Goal: Information Seeking & Learning: Learn about a topic

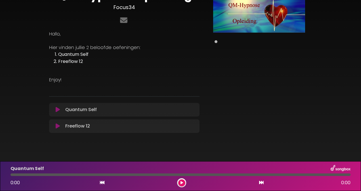
scroll to position [31, 0]
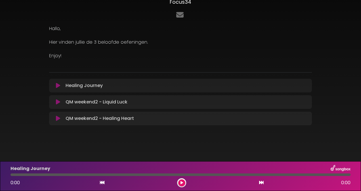
scroll to position [37, 0]
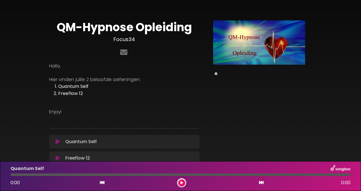
click at [57, 156] on icon at bounding box center [58, 159] width 4 height 6
